Goal: Ask a question

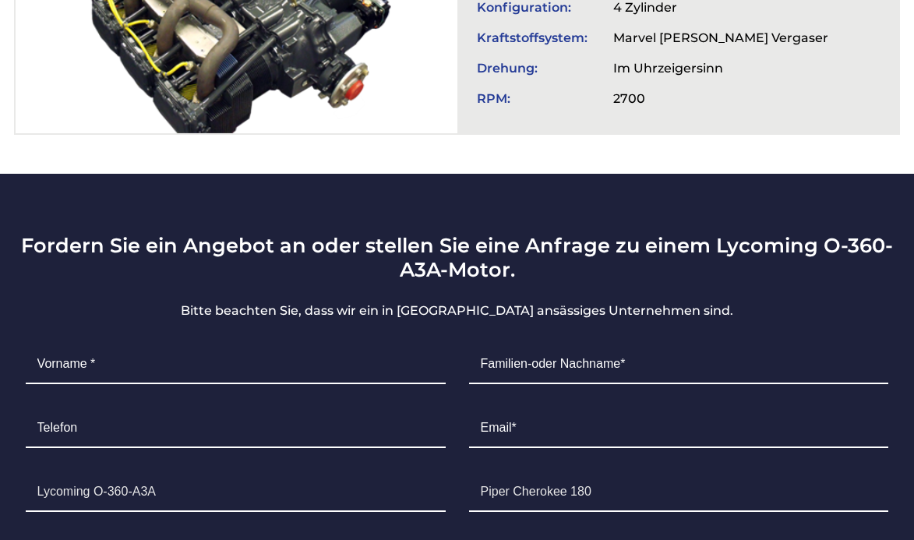
scroll to position [803, 0]
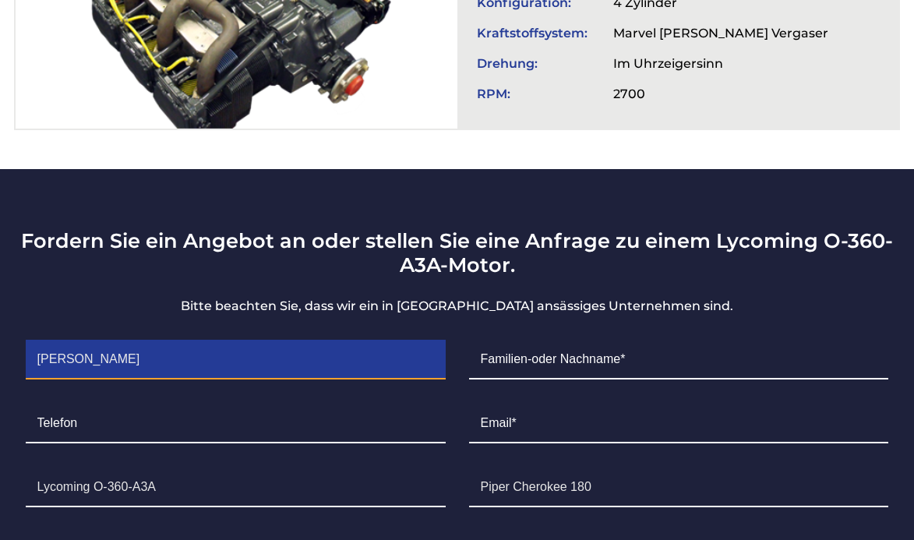
type input "Rolf"
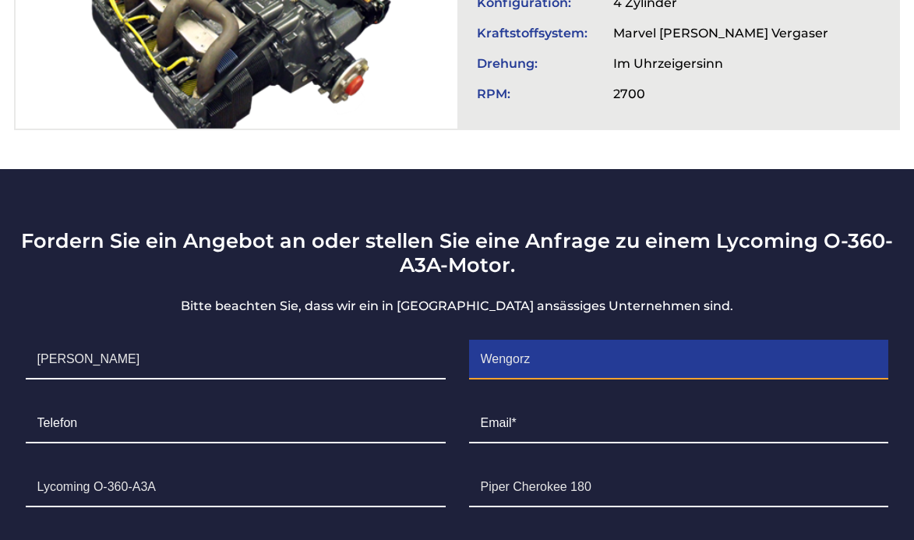
type input "Wengorz"
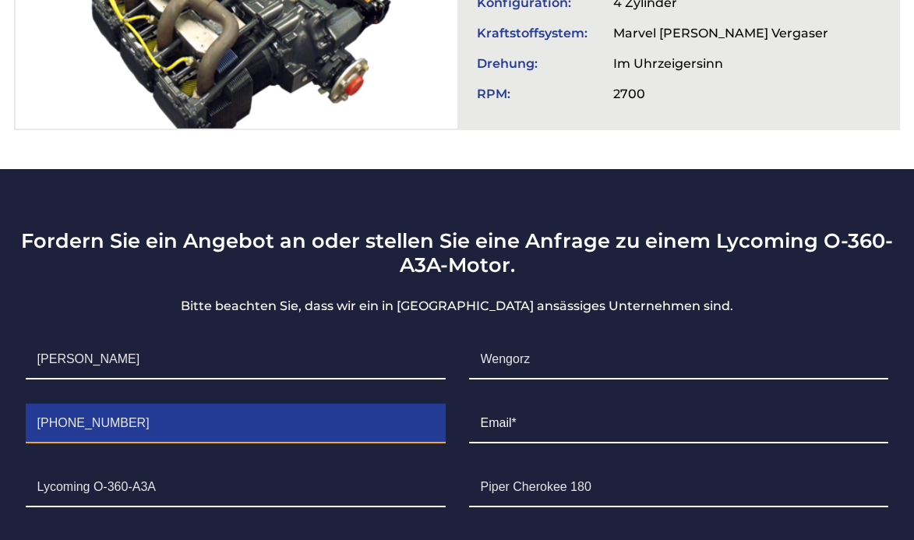
type input "+49 172 5300412"
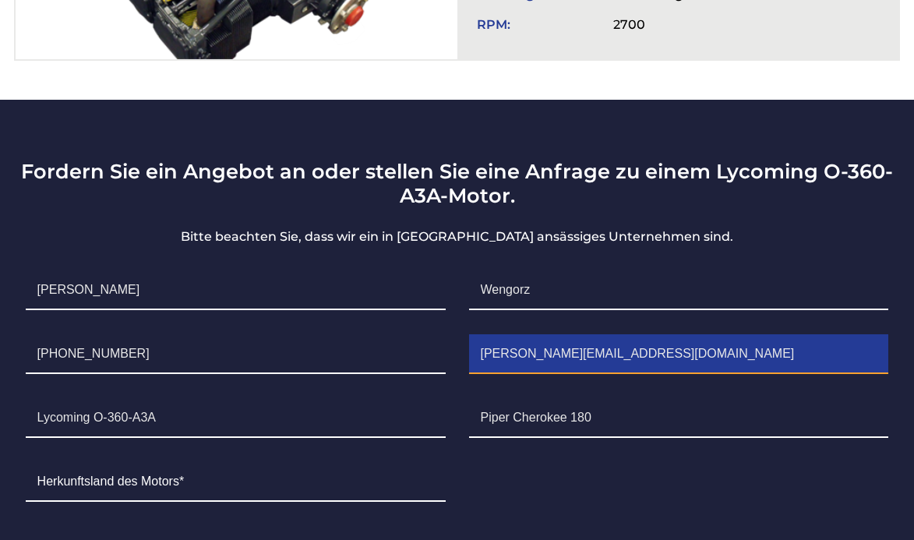
scroll to position [874, 0]
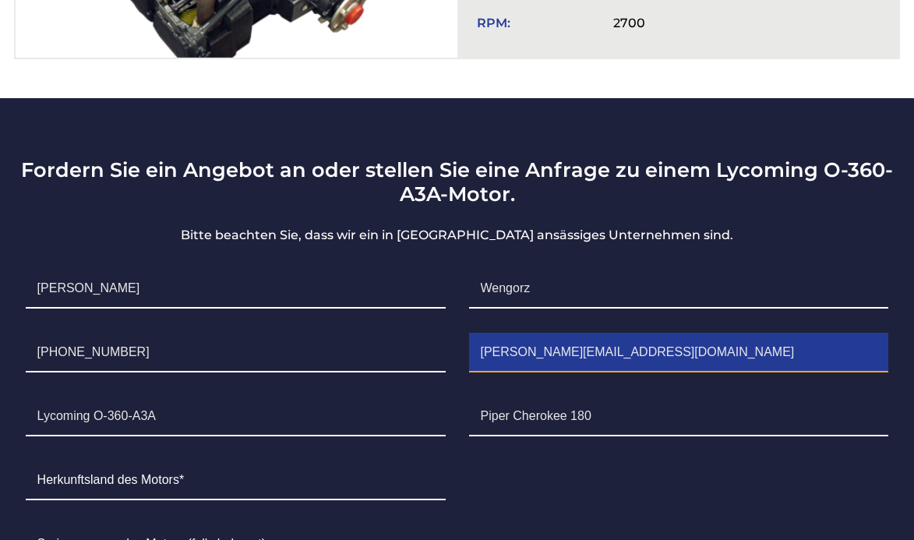
type input "rolf@wengorz.info"
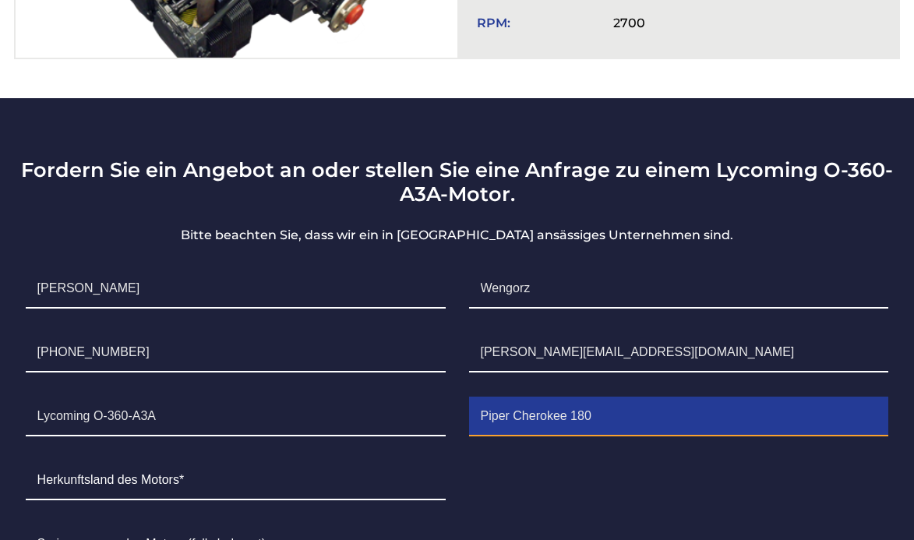
drag, startPoint x: 615, startPoint y: 401, endPoint x: 498, endPoint y: 393, distance: 117.2
click at [496, 397] on input "Piper Cherokee 180" at bounding box center [679, 416] width 420 height 39
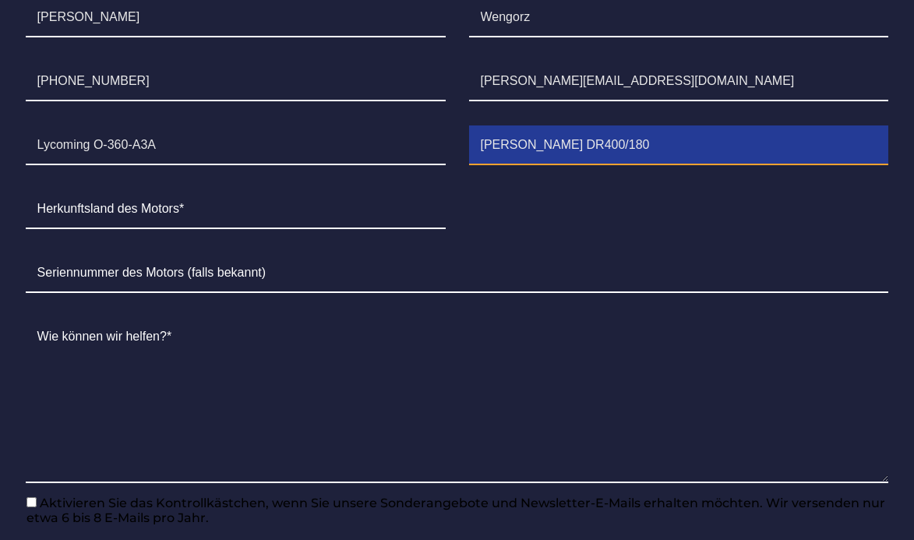
scroll to position [1150, 0]
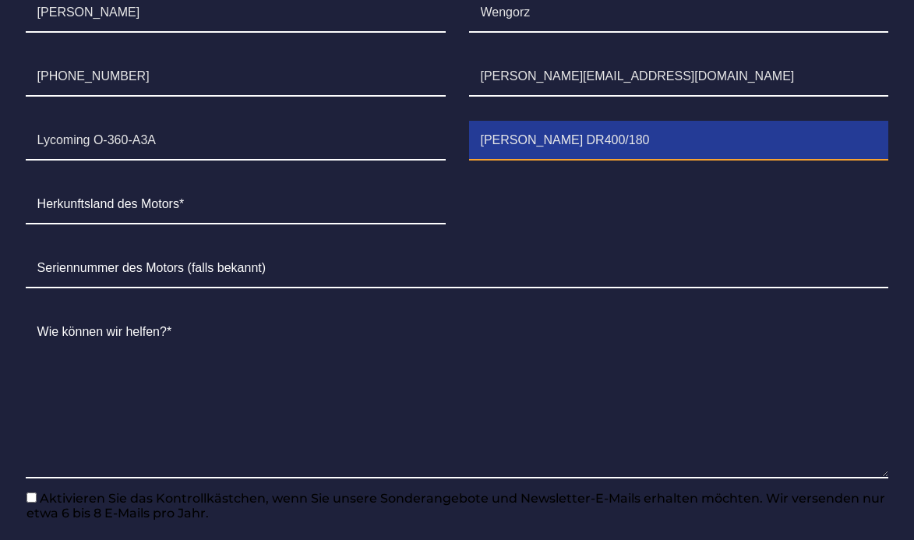
type input "Robin DR400/180"
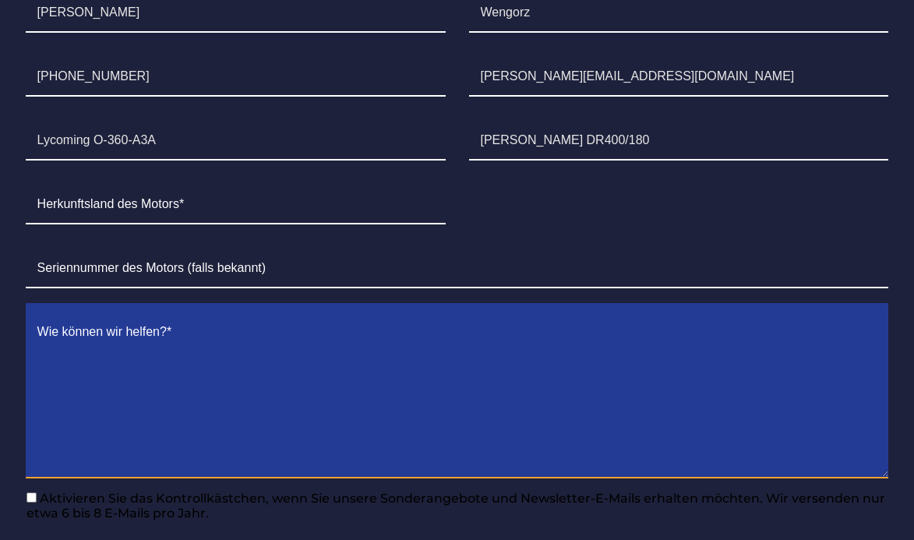
click at [190, 317] on textarea "Contact form" at bounding box center [457, 395] width 863 height 165
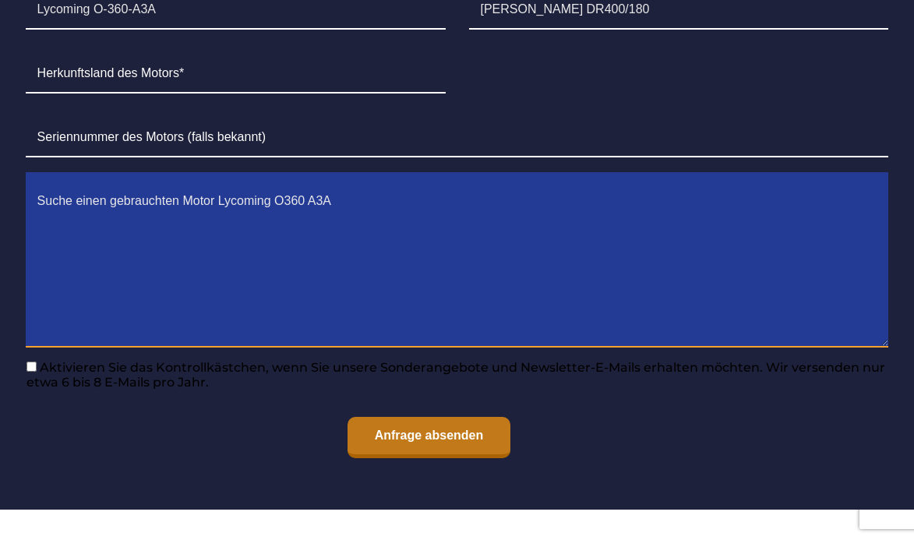
scroll to position [1281, 0]
type textarea "Suche einen gebrauchten Motor Lycoming O360 A3A"
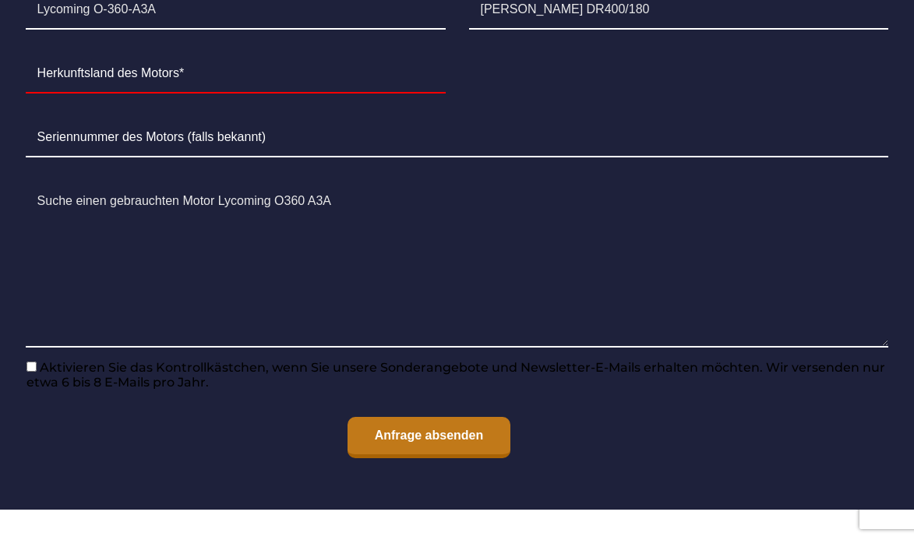
click at [415, 422] on input "Anfrage absenden" at bounding box center [430, 437] width 164 height 41
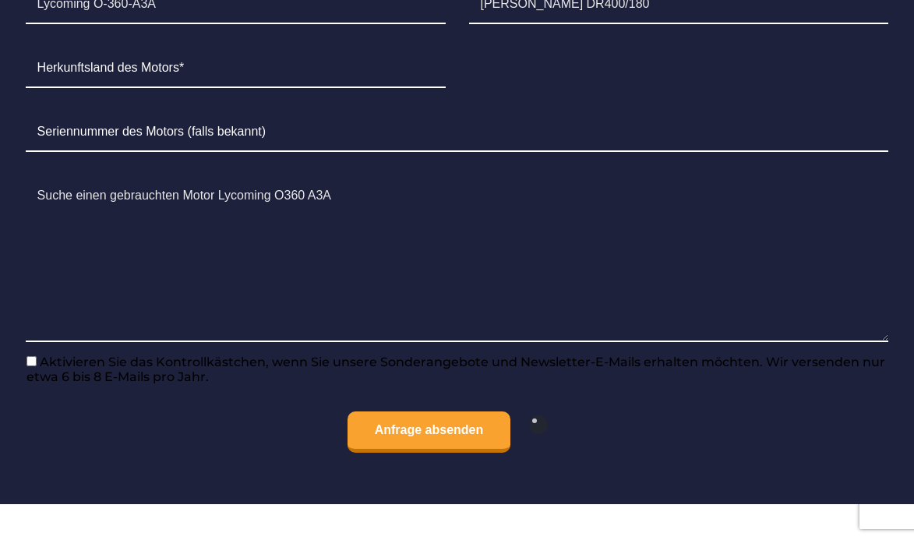
scroll to position [1293, 0]
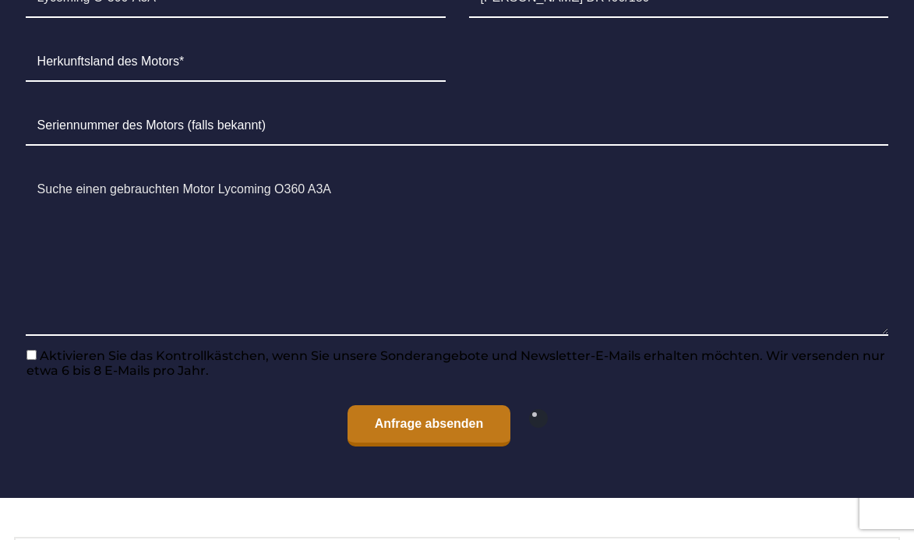
click at [433, 411] on input "Anfrage absenden" at bounding box center [430, 425] width 164 height 41
click at [447, 411] on input "Anfrage absenden" at bounding box center [430, 425] width 164 height 41
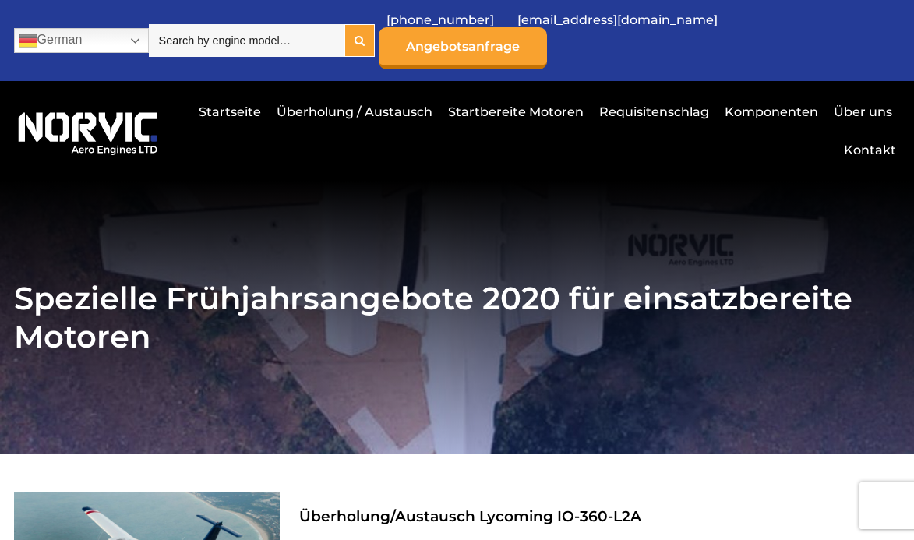
click at [374, 26] on div at bounding box center [359, 40] width 29 height 31
drag, startPoint x: 336, startPoint y: 35, endPoint x: 144, endPoint y: 14, distance: 192.8
click at [144, 14] on div "Wir besitzen die EASA-Zulassung für Drittländer German Dutch English French Ger…" at bounding box center [457, 40] width 887 height 81
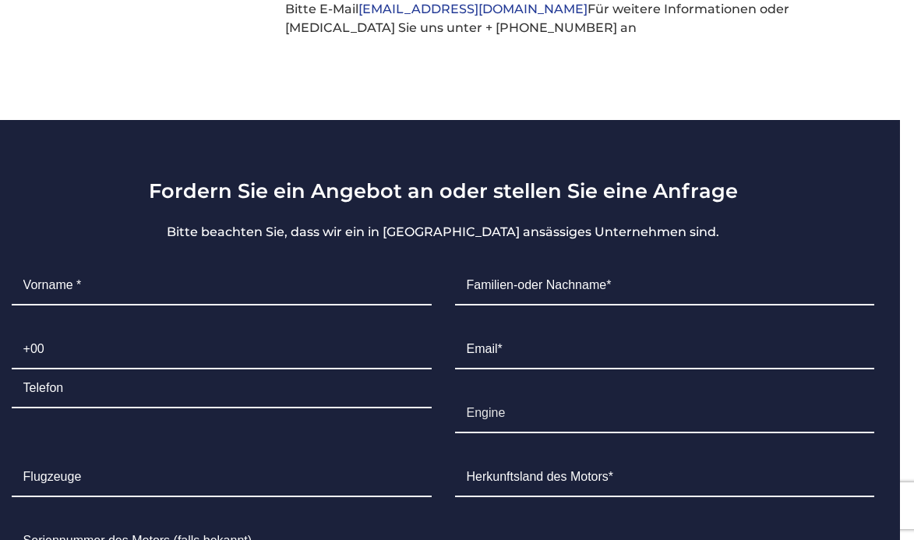
scroll to position [0, 26]
